Goal: Information Seeking & Learning: Learn about a topic

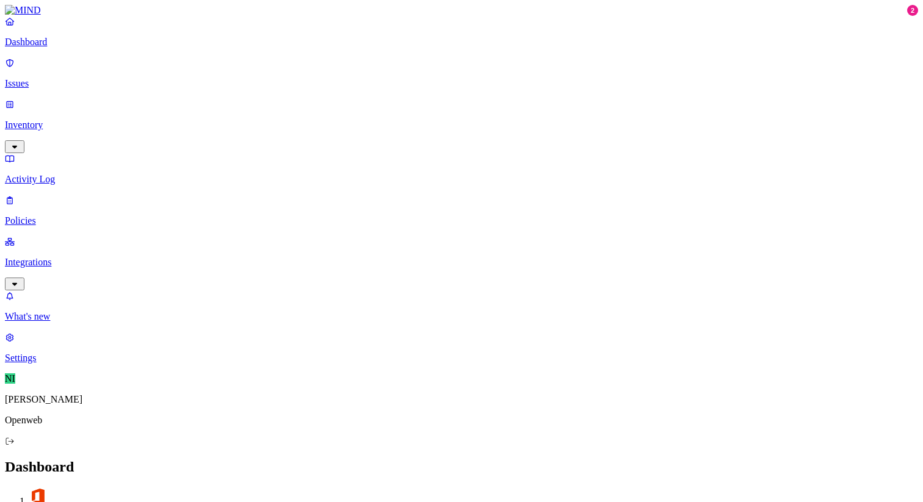
click at [58, 78] on p "Issues" at bounding box center [461, 83] width 913 height 11
click at [373, 502] on span "Assignee" at bounding box center [356, 509] width 34 height 9
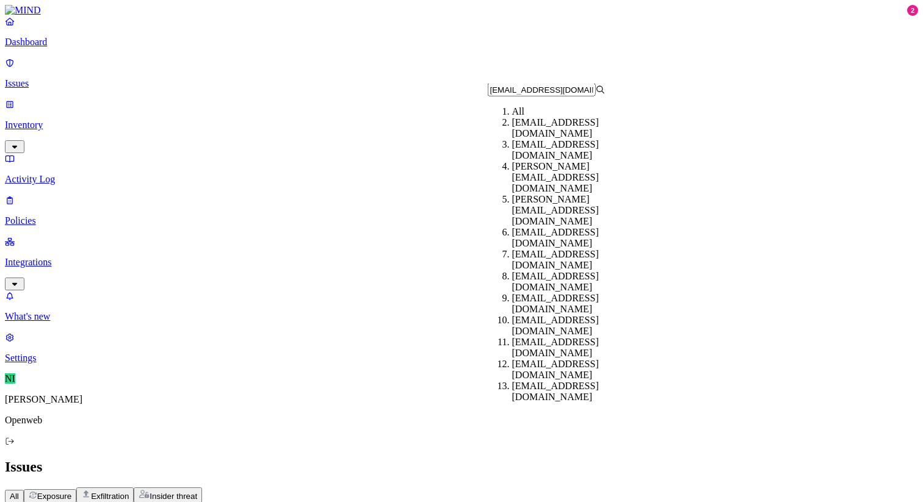
drag, startPoint x: 582, startPoint y: 97, endPoint x: 477, endPoint y: 90, distance: 105.9
type input "[EMAIL_ADDRESS][DOMAIN_NAME]"
click at [617, 488] on div "All Exposure Exfiltration Insider threat" at bounding box center [461, 495] width 913 height 15
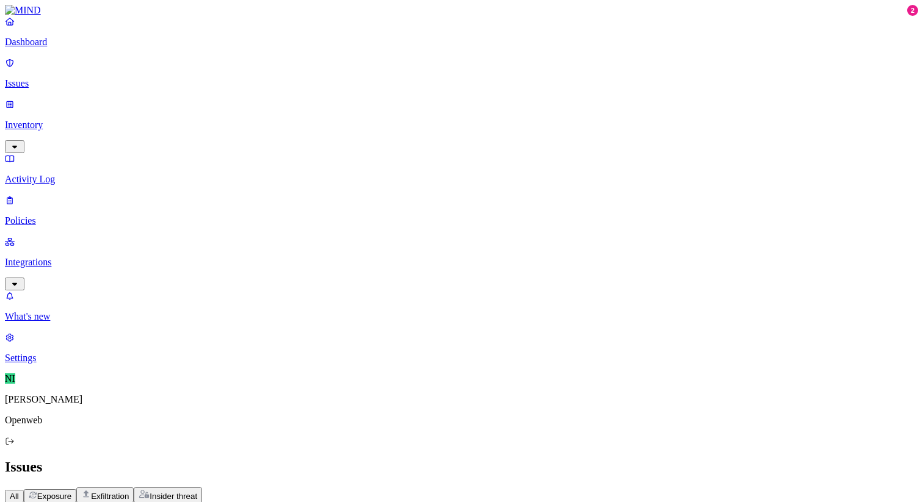
click at [66, 120] on p "Inventory" at bounding box center [461, 125] width 913 height 11
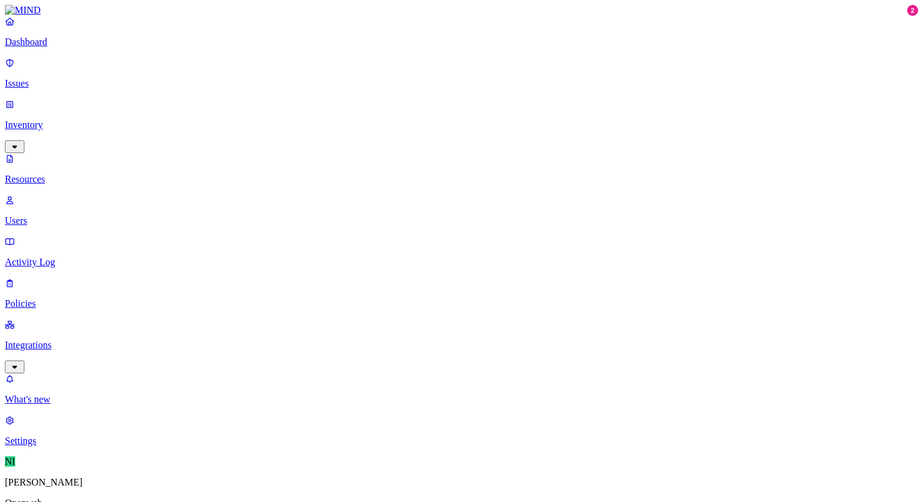
click at [56, 78] on p "Issues" at bounding box center [461, 83] width 913 height 11
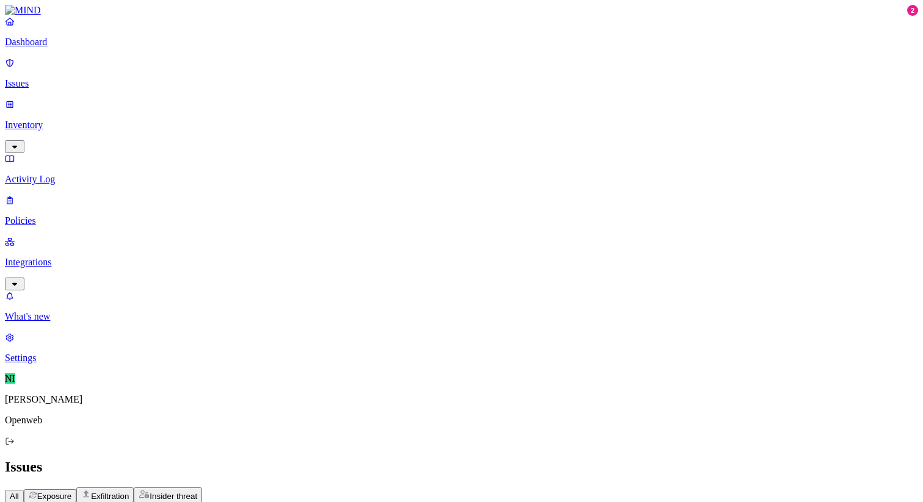
click at [373, 502] on span "Assignee" at bounding box center [356, 509] width 34 height 9
click at [632, 488] on div "All Exposure Exfiltration Insider threat" at bounding box center [461, 495] width 913 height 15
click at [79, 174] on p "Activity Log" at bounding box center [461, 179] width 913 height 11
click at [113, 488] on input "text" at bounding box center [59, 494] width 108 height 13
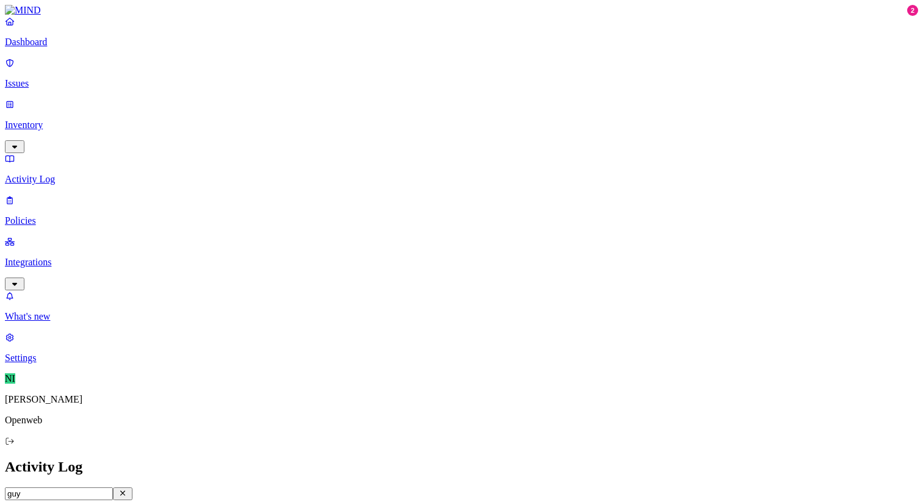
type input "guy"
click at [87, 78] on p "Issues" at bounding box center [461, 83] width 913 height 11
click at [373, 502] on span "Assignee" at bounding box center [356, 509] width 34 height 9
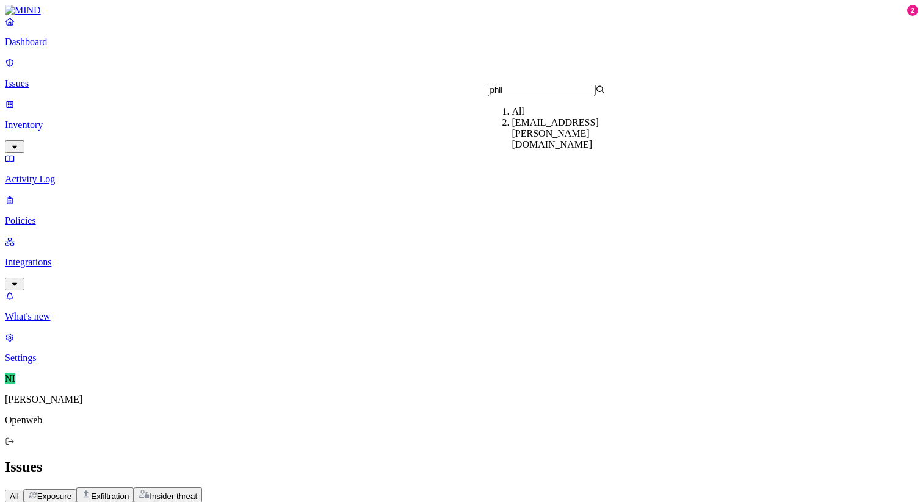
click at [507, 93] on input "phil" at bounding box center [542, 90] width 108 height 13
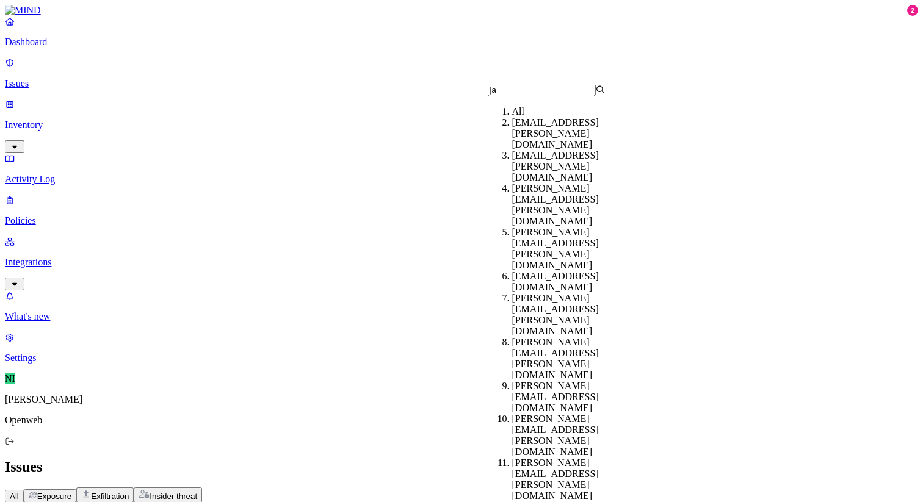
type input "j"
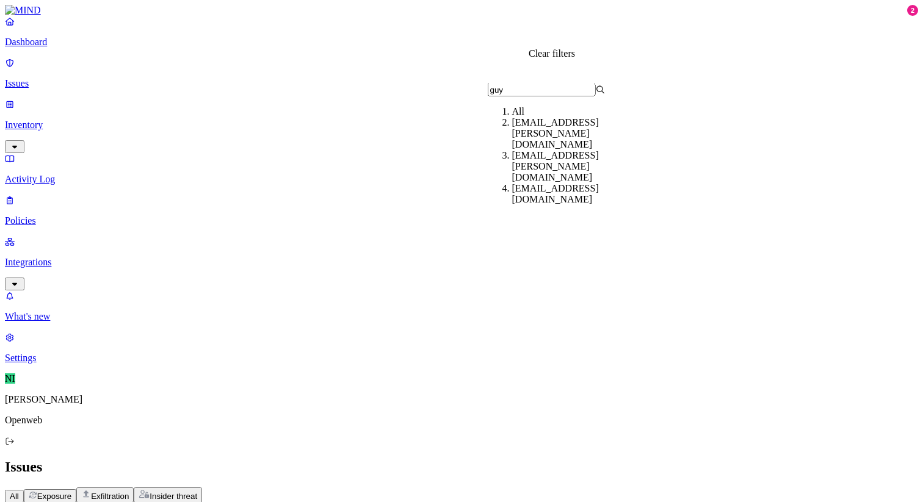
type input "guy"
click at [402, 502] on icon at bounding box center [398, 509] width 10 height 8
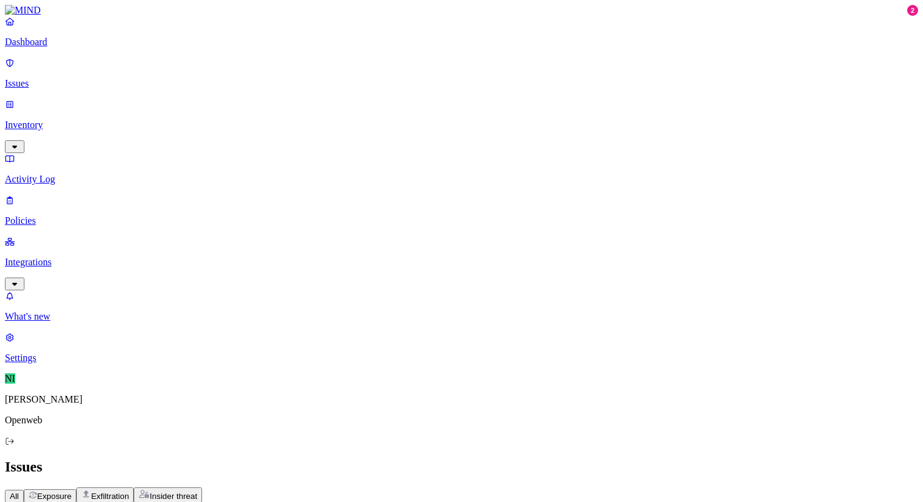
click at [317, 502] on button "Assignee" at bounding box center [290, 509] width 53 height 13
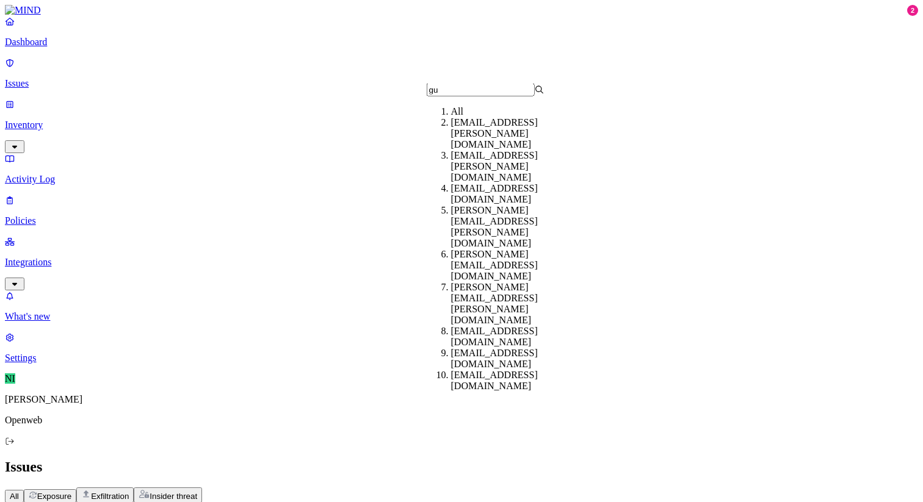
type input "guy"
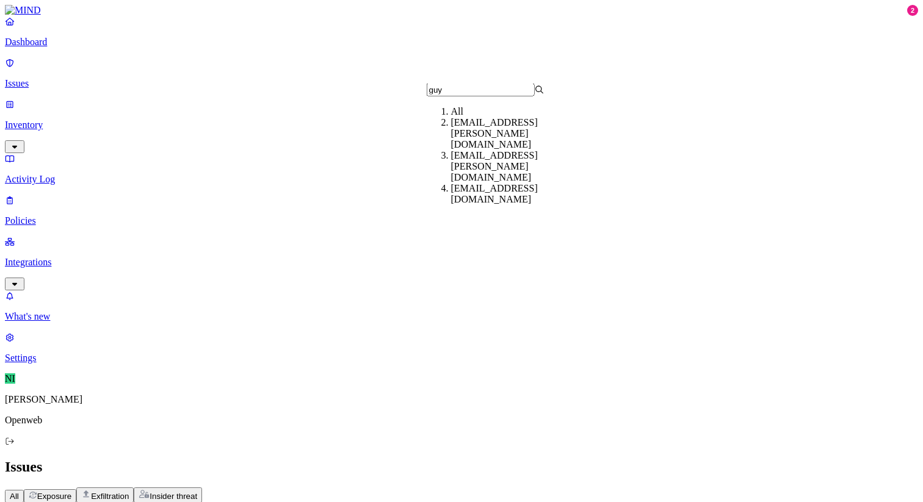
click at [460, 117] on div "All" at bounding box center [510, 111] width 118 height 11
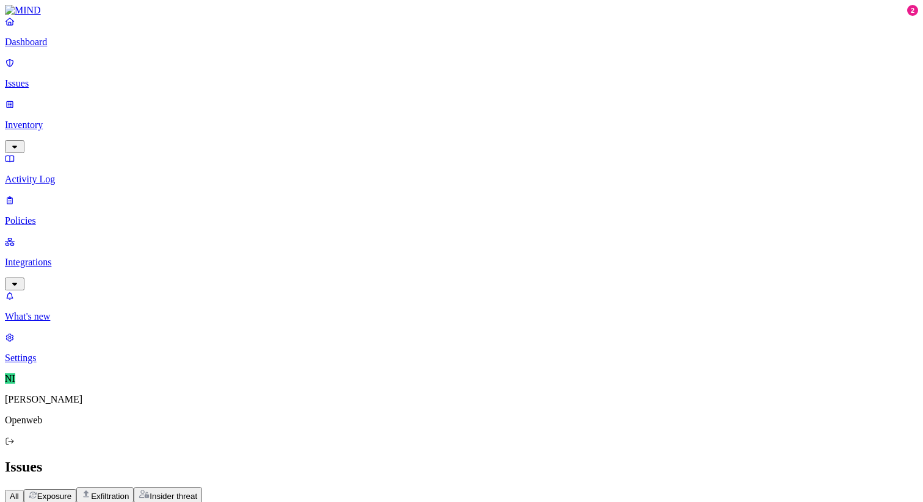
click at [32, 502] on span "Policy" at bounding box center [21, 509] width 22 height 9
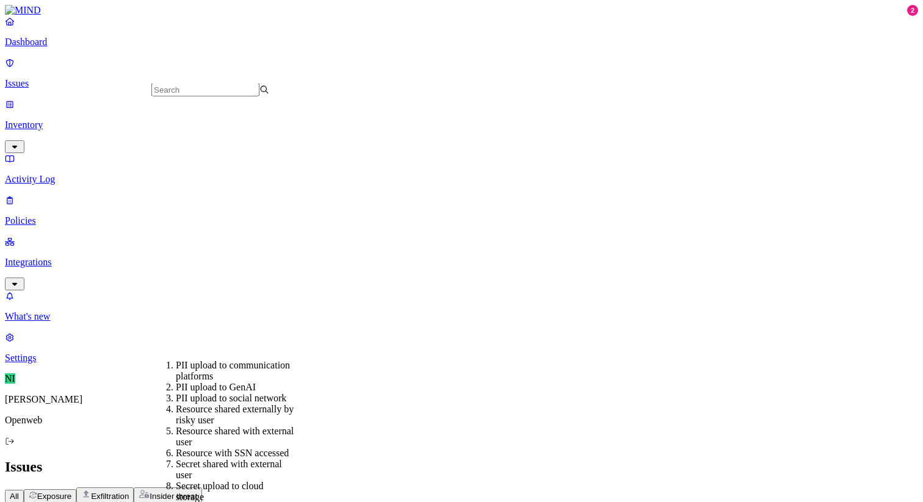
scroll to position [472, 0]
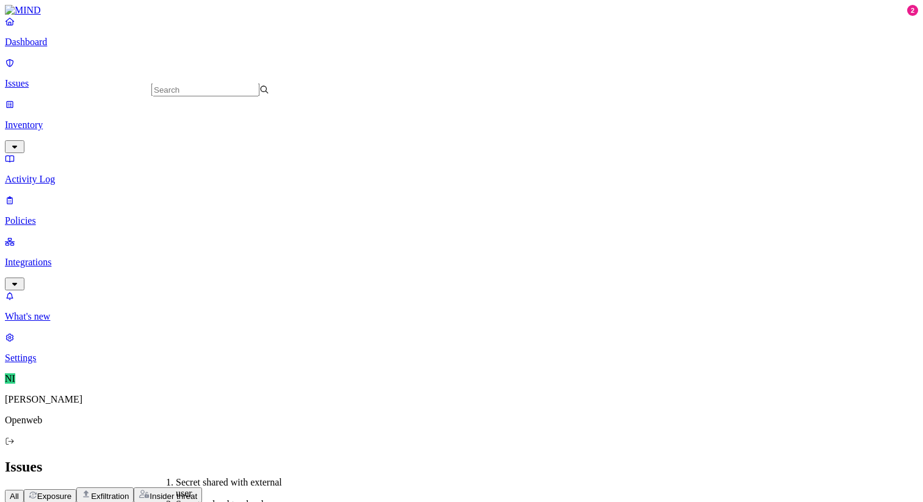
click at [524, 459] on div "Issues" at bounding box center [461, 467] width 913 height 16
click at [129, 492] on span "Exfiltration" at bounding box center [110, 496] width 38 height 9
click at [382, 502] on button "Assignee" at bounding box center [354, 509] width 53 height 13
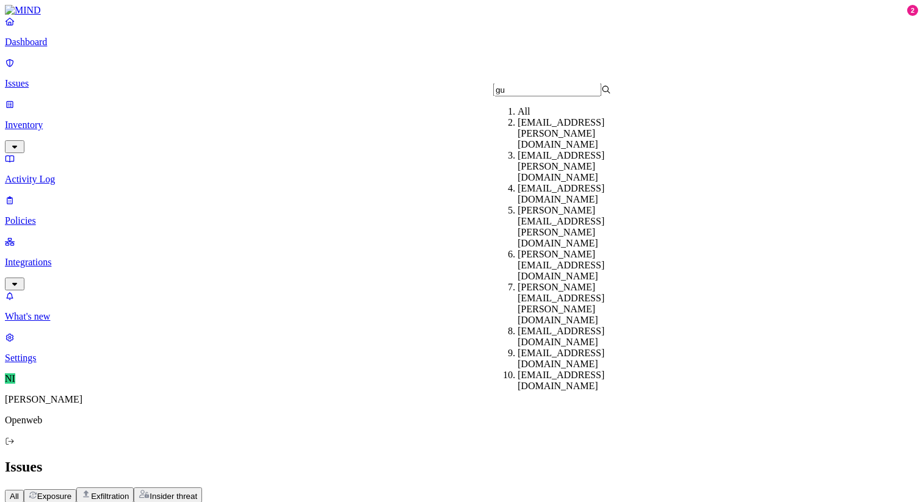
type input "guy"
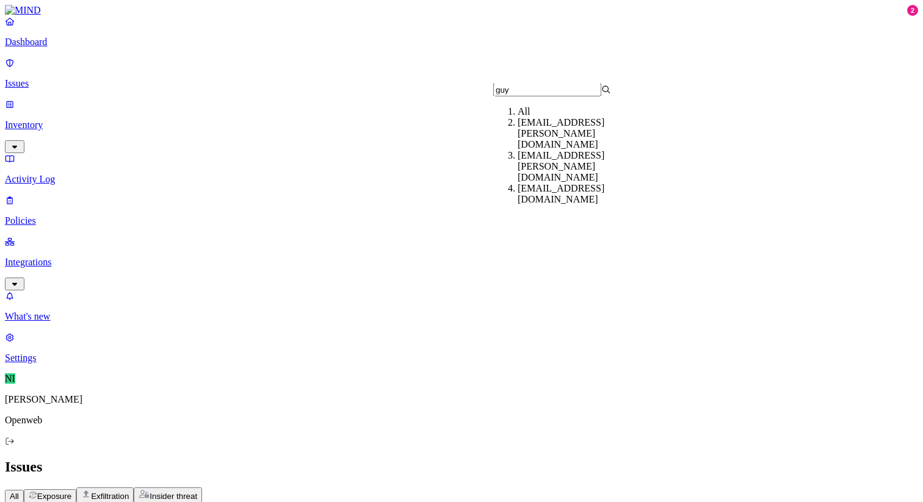
click at [197, 492] on span "Insider threat" at bounding box center [174, 496] width 48 height 9
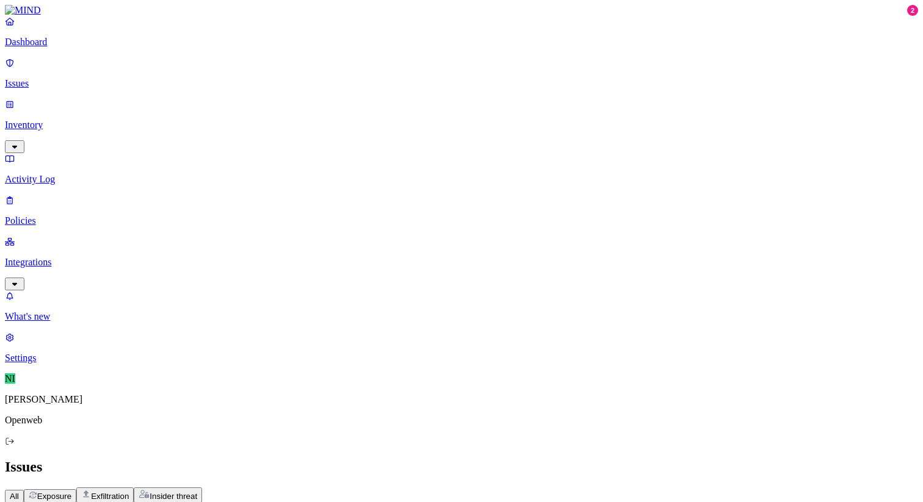
click at [302, 502] on span "Assignee" at bounding box center [286, 509] width 34 height 9
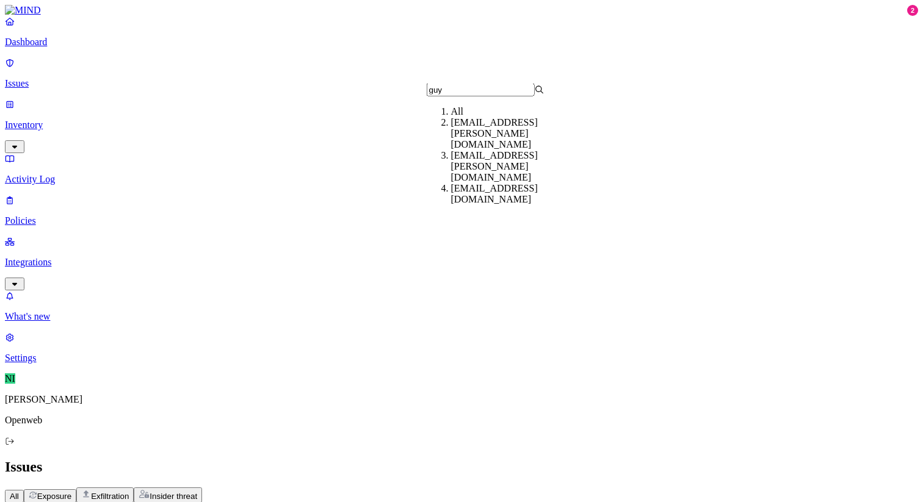
type input "guy"
click at [538, 488] on div "All Exposure Exfiltration Insider threat" at bounding box center [461, 495] width 913 height 15
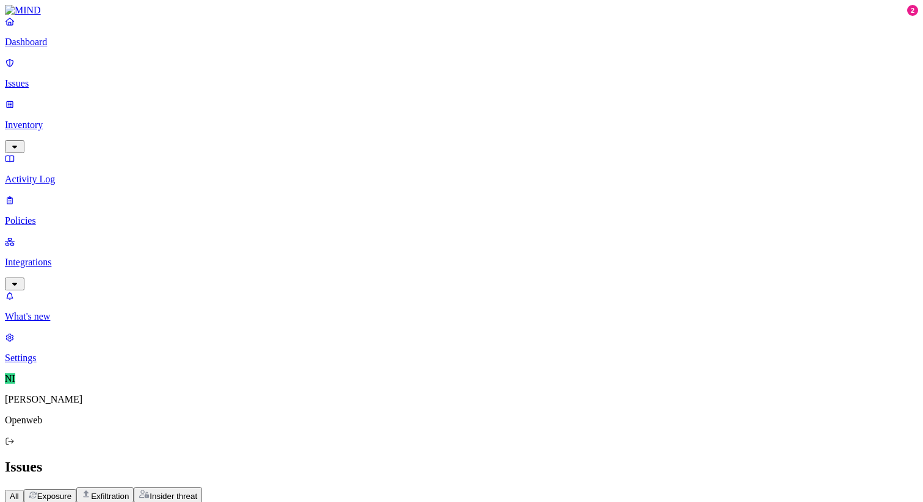
scroll to position [380, 0]
click at [129, 492] on span "Exfiltration" at bounding box center [110, 496] width 38 height 9
click at [19, 492] on span "All" at bounding box center [14, 496] width 9 height 9
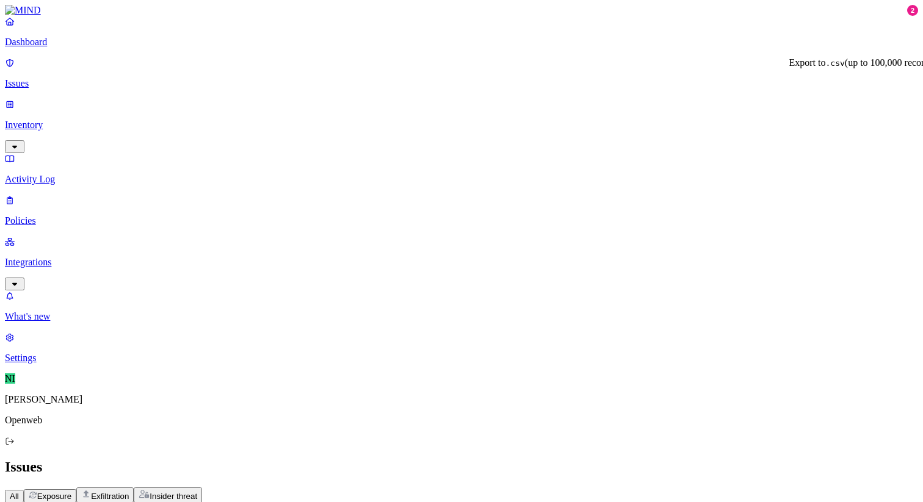
click at [302, 502] on span "Assignee" at bounding box center [286, 509] width 34 height 9
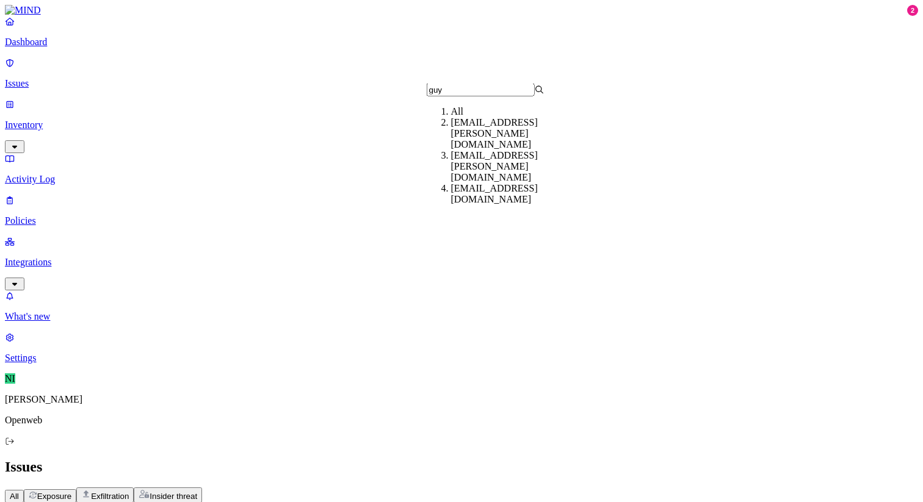
type input "guy"
click at [565, 488] on div "All Exposure Exfiltration Insider threat" at bounding box center [461, 495] width 913 height 15
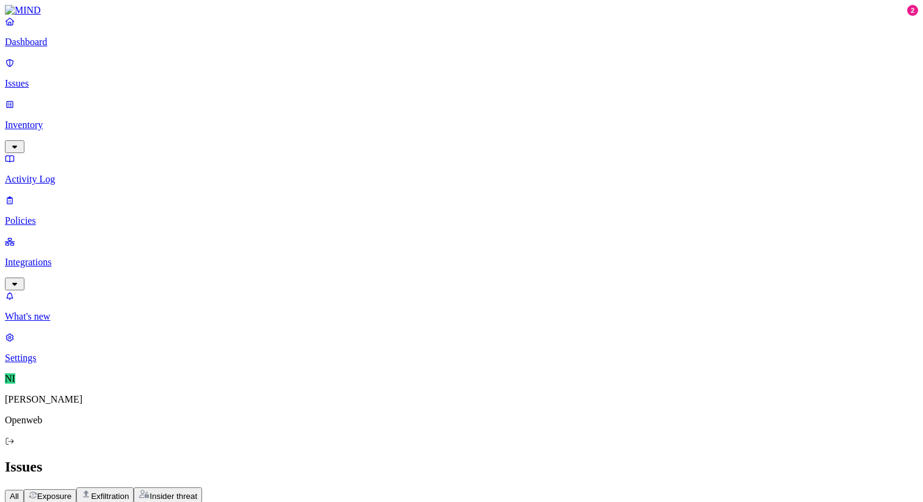
click at [135, 502] on span "Discovered" at bounding box center [114, 509] width 41 height 9
click at [84, 502] on icon "button" at bounding box center [79, 509] width 10 height 8
click at [184, 502] on span "Severity" at bounding box center [168, 509] width 29 height 9
click at [484, 459] on h2 "Issues" at bounding box center [461, 467] width 913 height 16
click at [89, 502] on button "Status" at bounding box center [67, 509] width 43 height 13
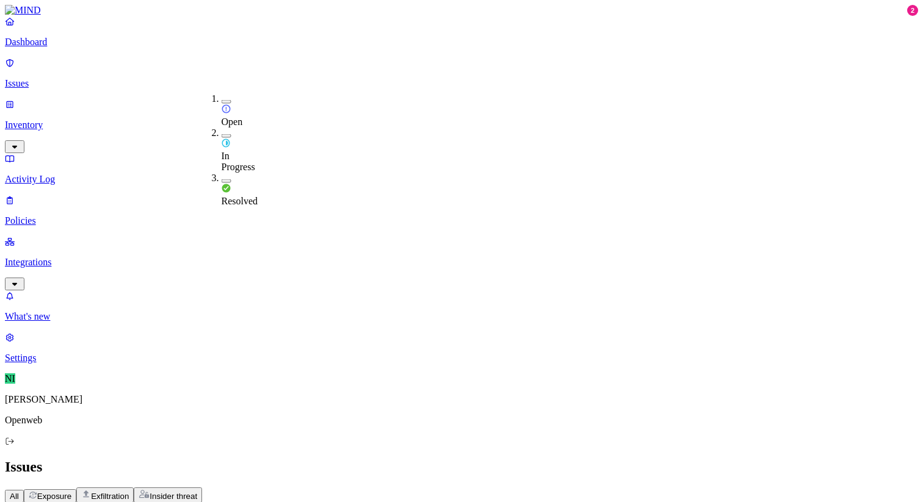
click at [150, 502] on button "Discovered" at bounding box center [119, 509] width 60 height 13
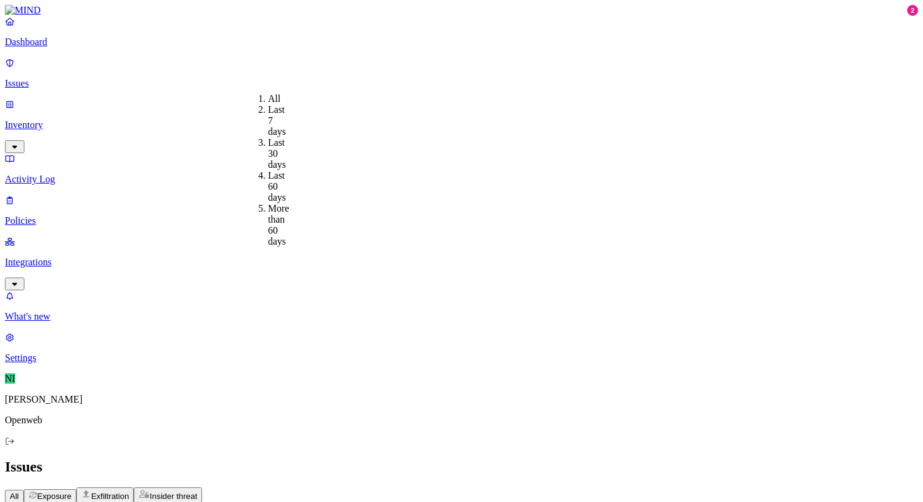
click at [268, 143] on div "Last 30 days" at bounding box center [268, 153] width 0 height 33
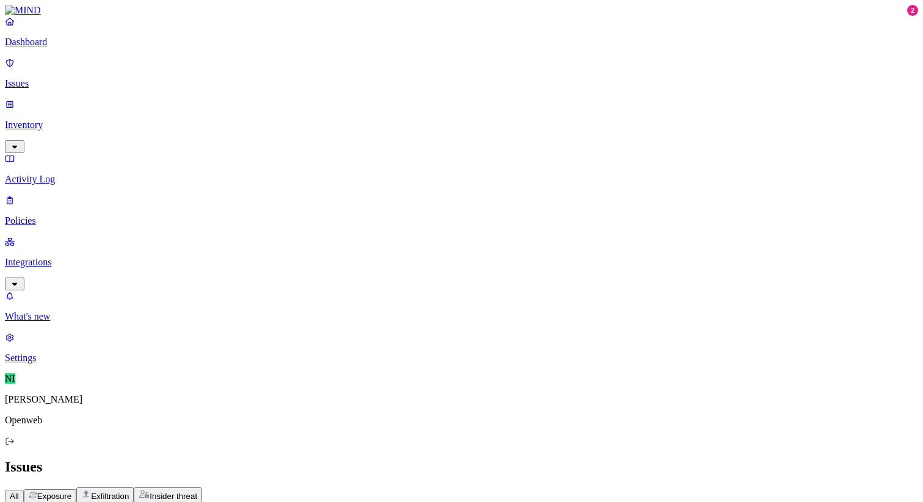
click at [353, 502] on span "Assignee" at bounding box center [336, 509] width 34 height 9
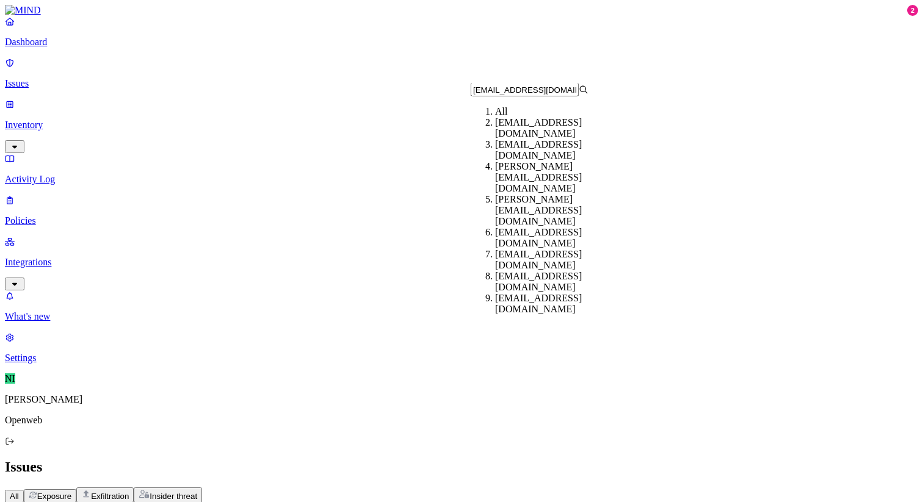
type input "[EMAIL_ADDRESS][DOMAIN_NAME]"
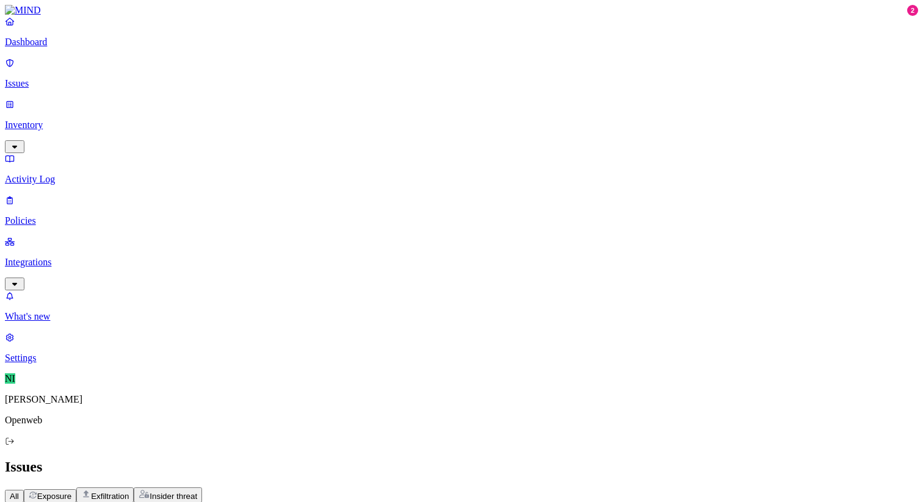
click at [134, 488] on button "Exfiltration" at bounding box center [104, 495] width 57 height 15
click at [197, 492] on span "Insider threat" at bounding box center [174, 496] width 48 height 9
click at [71, 492] on span "Exposure" at bounding box center [54, 496] width 34 height 9
